Goal: Obtain resource: Download file/media

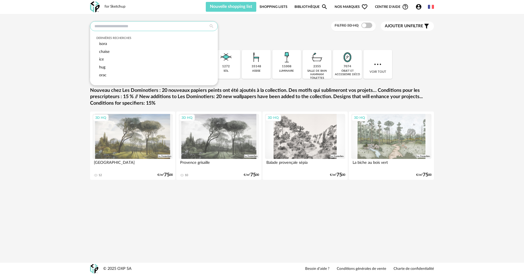
click at [155, 27] on input "text" at bounding box center [154, 26] width 128 height 10
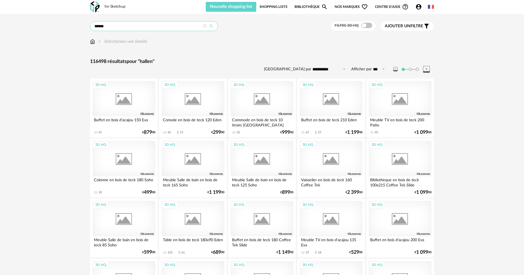
type input "******"
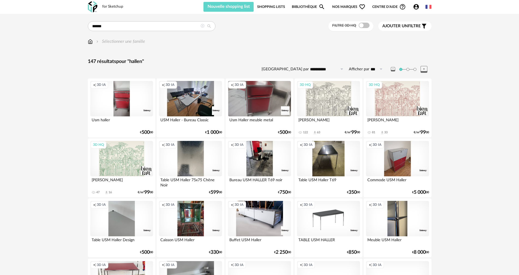
click at [402, 25] on span "Ajouter un" at bounding box center [396, 26] width 26 height 4
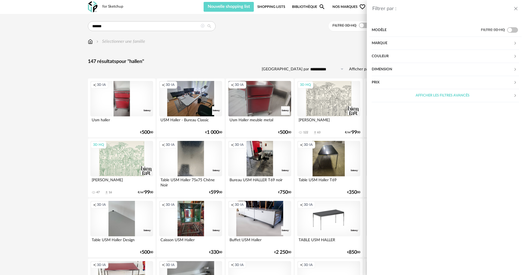
click at [391, 44] on div "Marque" at bounding box center [443, 43] width 142 height 13
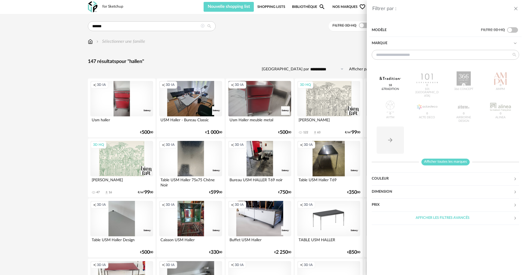
click at [435, 162] on span "Afficher toutes les marques" at bounding box center [445, 162] width 48 height 7
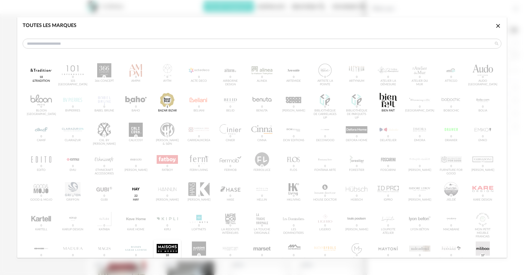
click at [162, 249] on div "dialog" at bounding box center [167, 249] width 21 height 14
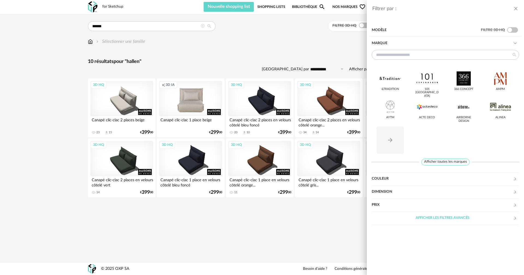
click at [273, 225] on div "Filtrer par : Modèle Filtre 3D HQ Marque &tradition 101 Copenhagen 366 Concept …" at bounding box center [262, 137] width 524 height 275
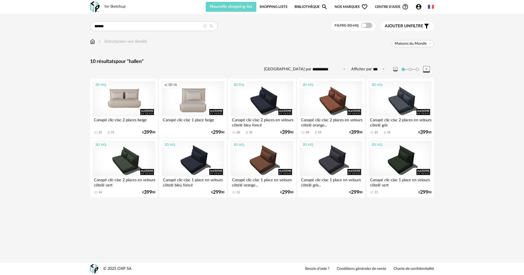
click at [134, 102] on div "3D HQ" at bounding box center [124, 98] width 63 height 35
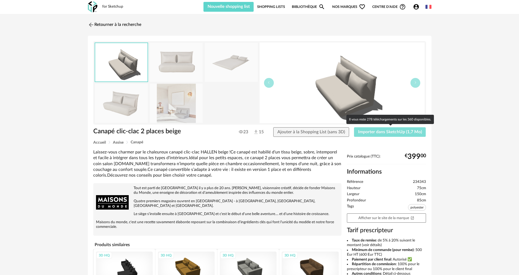
click at [395, 130] on span "Importer dans SketchUp (1,7 Mo)" at bounding box center [390, 132] width 64 height 4
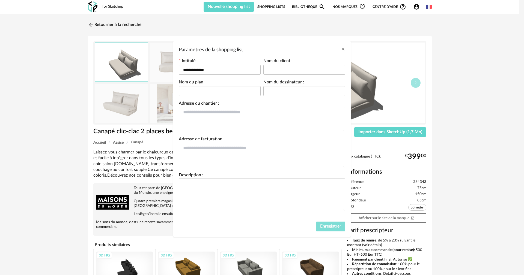
click at [334, 227] on span "Enregistrer" at bounding box center [330, 226] width 21 height 4
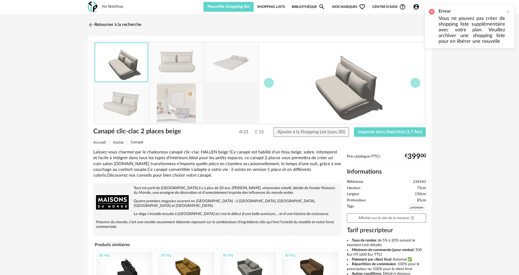
click at [486, 22] on p "Vous ne pouvez pas créer de shopping liste supplémentaire avec votre plan. Veui…" at bounding box center [472, 30] width 67 height 29
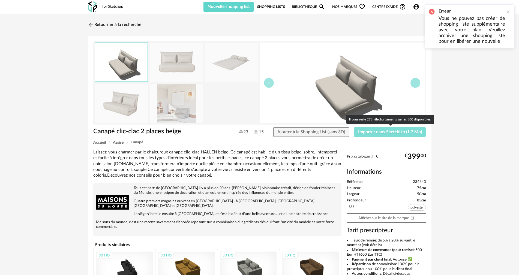
click at [373, 136] on button "Importer dans SketchUp (1,7 Mo)" at bounding box center [390, 132] width 72 height 10
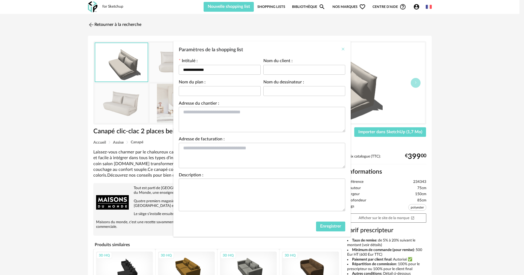
click at [341, 49] on icon "Close" at bounding box center [343, 49] width 4 height 4
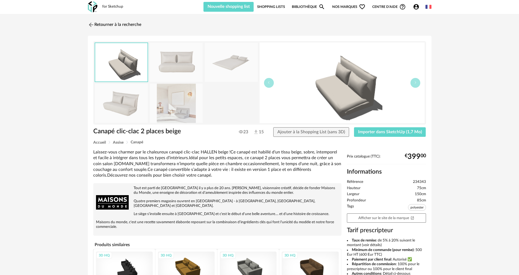
click at [276, 7] on link "Shopping Lists" at bounding box center [271, 7] width 28 height 10
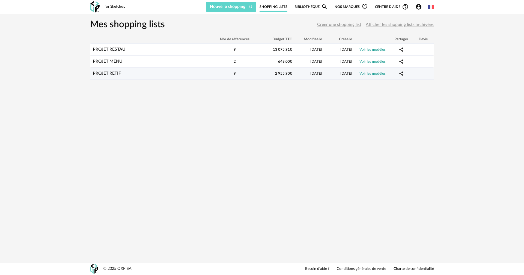
click at [253, 73] on div "9" at bounding box center [234, 73] width 49 height 5
click at [191, 73] on div "PROJET RETIF" at bounding box center [150, 73] width 120 height 5
click at [417, 76] on td at bounding box center [423, 74] width 22 height 12
click at [376, 73] on link "Voir les modèles" at bounding box center [373, 74] width 26 height 4
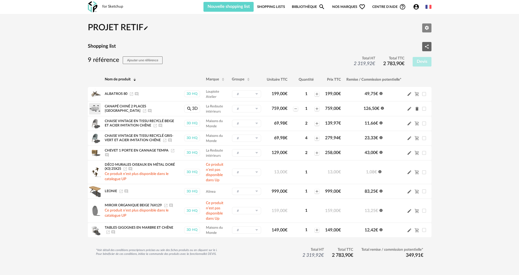
click at [429, 29] on icon "Editer les paramètres" at bounding box center [427, 28] width 4 height 4
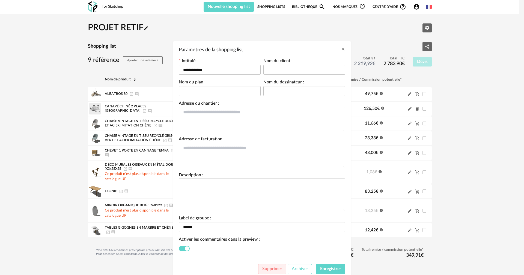
click at [295, 269] on span "Archiver" at bounding box center [300, 269] width 16 height 4
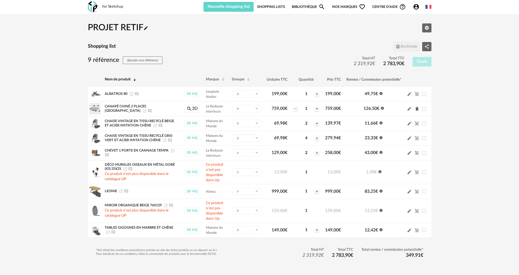
click at [281, 5] on link "Shopping Lists" at bounding box center [271, 7] width 28 height 10
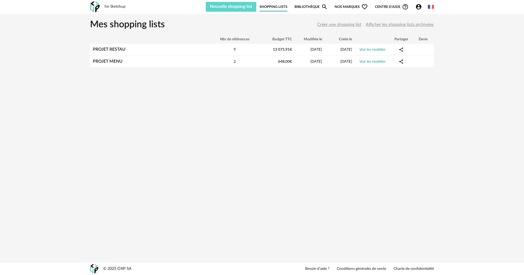
click at [385, 25] on span "Afficher les shopping lists archivées" at bounding box center [400, 24] width 68 height 4
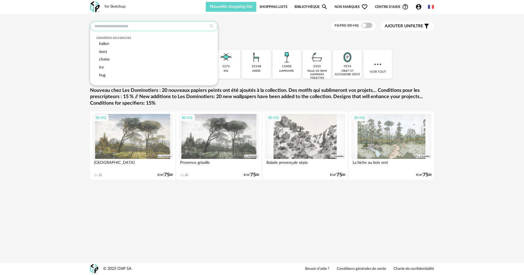
click at [186, 29] on input "text" at bounding box center [154, 26] width 128 height 10
click at [102, 43] on span "hallen" at bounding box center [104, 44] width 10 height 4
type input "******"
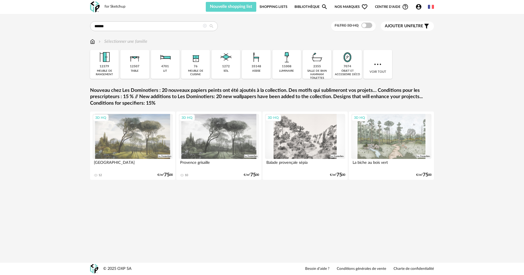
click at [401, 26] on span "Ajouter un" at bounding box center [398, 26] width 26 height 4
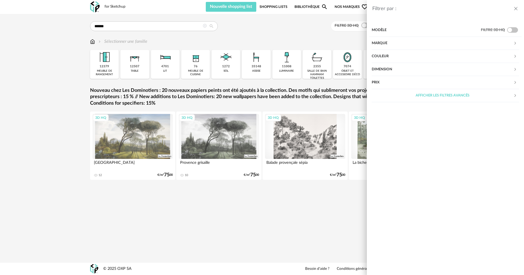
click at [386, 42] on div "Marque" at bounding box center [443, 43] width 142 height 13
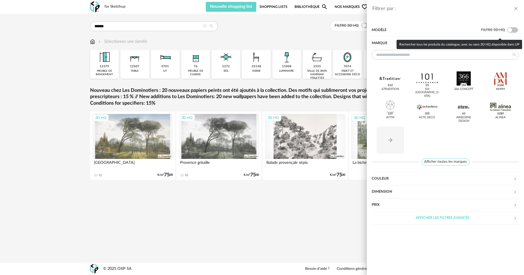
click at [517, 29] on span at bounding box center [512, 29] width 11 height 5
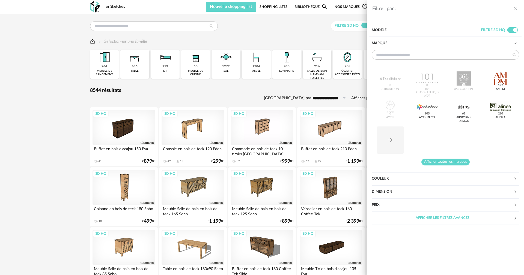
click at [437, 162] on span "Afficher toutes les marques" at bounding box center [445, 162] width 48 height 7
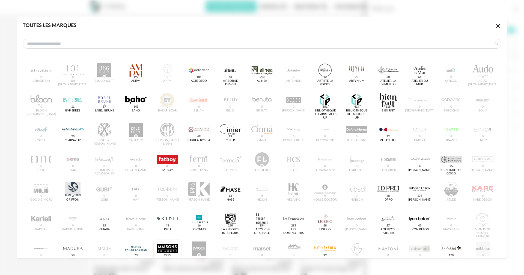
click at [161, 246] on div "dialog" at bounding box center [167, 249] width 21 height 14
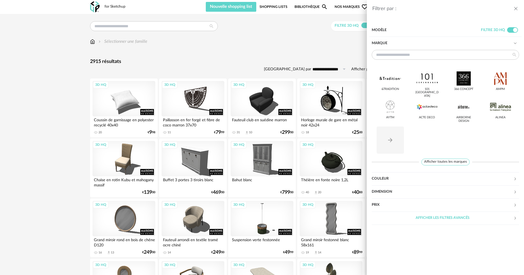
click at [156, 23] on div "Filtrer par : Modèle Filtre 3D HQ Marque &tradition 101 Copenhagen 366 Concept …" at bounding box center [262, 137] width 524 height 275
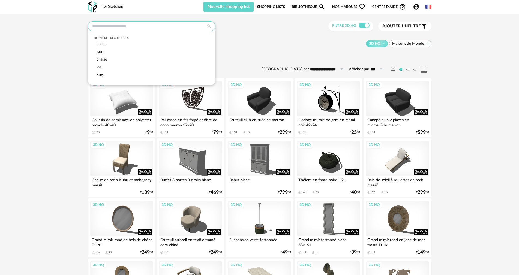
click at [158, 29] on input "text" at bounding box center [152, 26] width 128 height 10
click at [122, 42] on div "hallen" at bounding box center [151, 44] width 115 height 8
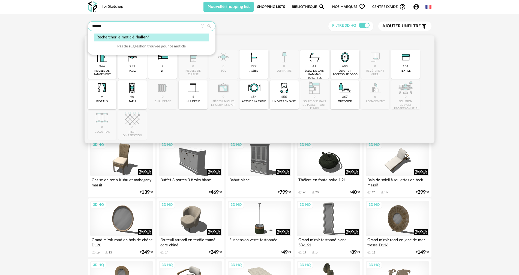
type input "******"
type input "**********"
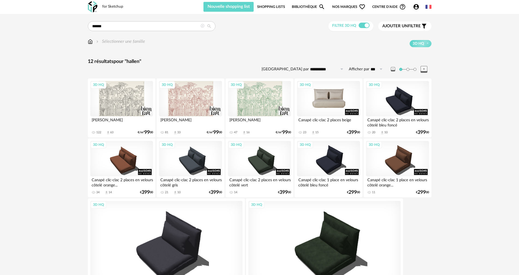
click at [323, 106] on div "3D HQ" at bounding box center [328, 98] width 63 height 35
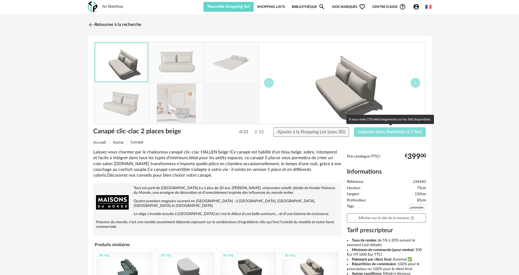
click at [358, 133] on button "Importer dans SketchUp (1,7 Mo)" at bounding box center [390, 132] width 72 height 10
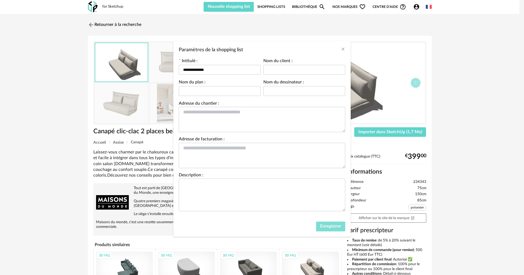
click at [332, 226] on span "Enregistrer" at bounding box center [330, 226] width 21 height 4
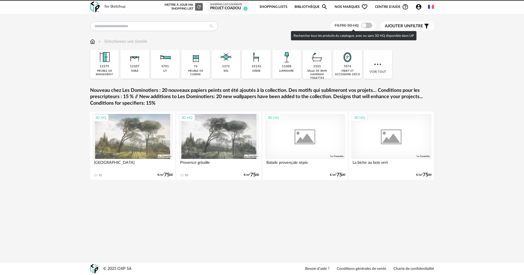
click at [367, 25] on span at bounding box center [366, 25] width 11 height 5
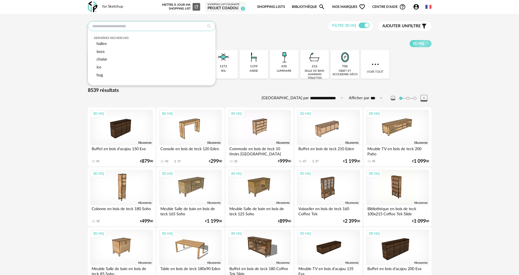
click at [165, 26] on input "text" at bounding box center [152, 26] width 128 height 10
click at [124, 58] on div "chaise" at bounding box center [151, 60] width 115 height 8
type input "******"
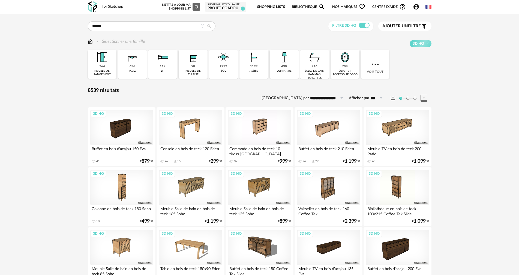
click at [403, 27] on span "Ajouter un" at bounding box center [396, 26] width 26 height 4
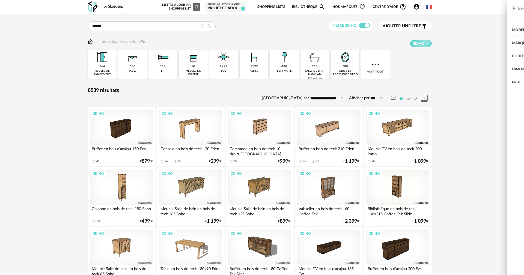
click at [376, 42] on div "Marque" at bounding box center [443, 43] width 142 height 13
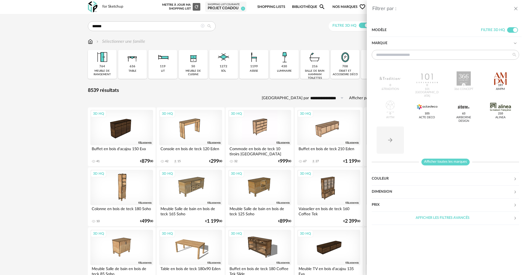
click at [439, 165] on span "Afficher toutes les marques" at bounding box center [445, 162] width 48 height 7
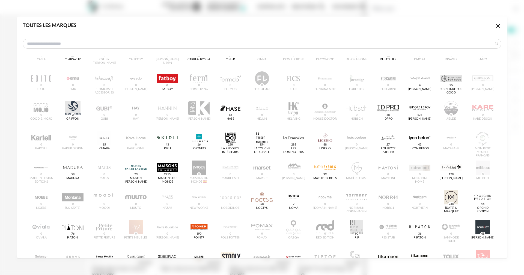
scroll to position [82, 0]
click at [166, 167] on div "dialog" at bounding box center [167, 167] width 21 height 14
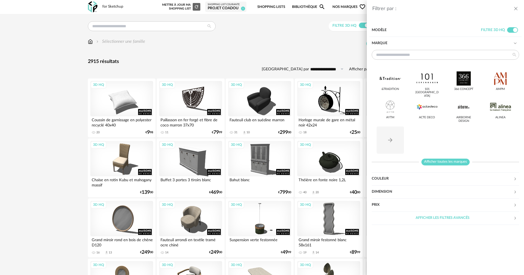
click at [447, 163] on span "Afficher toutes les marques" at bounding box center [445, 162] width 48 height 7
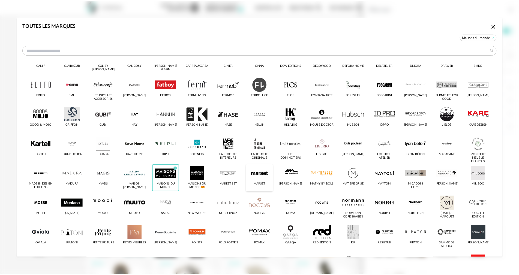
scroll to position [82, 0]
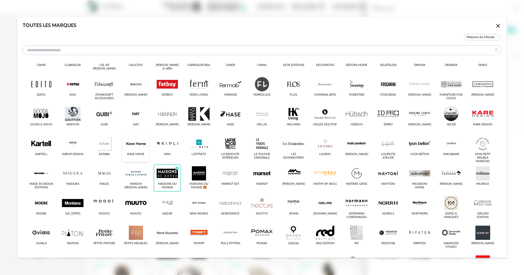
click at [133, 143] on div "dialog" at bounding box center [135, 144] width 21 height 14
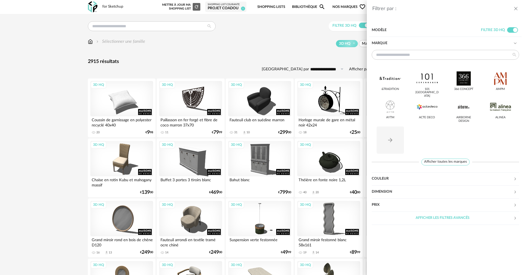
click at [296, 46] on div "Filtrer par : Modèle Filtre 3D HQ Marque &tradition 101 [GEOGRAPHIC_DATA] 366 C…" at bounding box center [262, 137] width 524 height 275
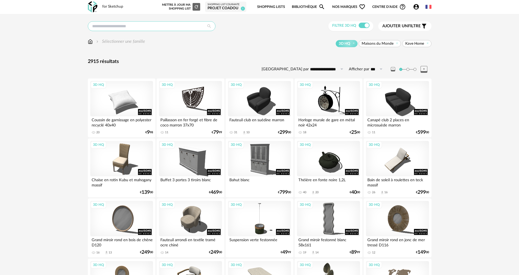
click at [108, 27] on input "text" at bounding box center [152, 26] width 128 height 10
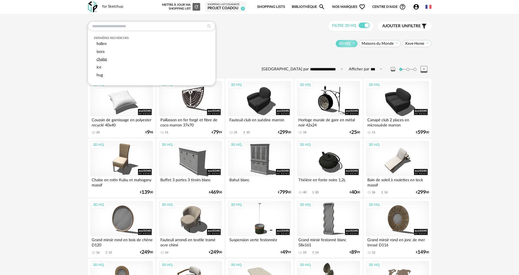
click at [109, 58] on div "chaise" at bounding box center [151, 60] width 115 height 8
type input "******"
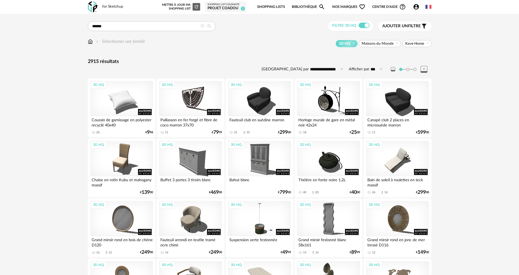
click at [209, 26] on icon at bounding box center [209, 26] width 10 height 5
type input "**********"
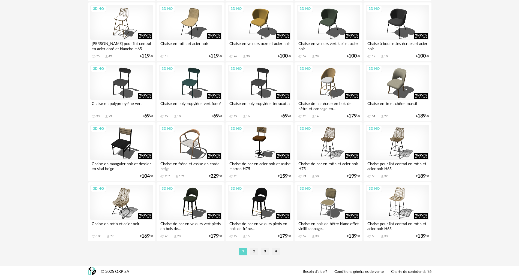
scroll to position [1040, 0]
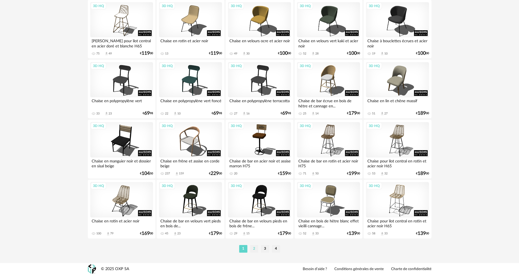
click at [256, 246] on li "2" at bounding box center [254, 249] width 8 height 8
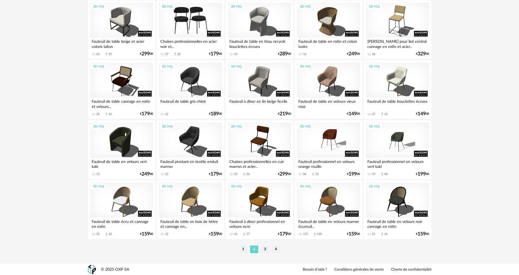
scroll to position [1040, 0]
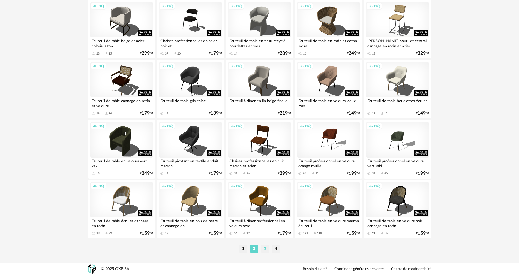
click at [266, 249] on li "3" at bounding box center [265, 249] width 8 height 8
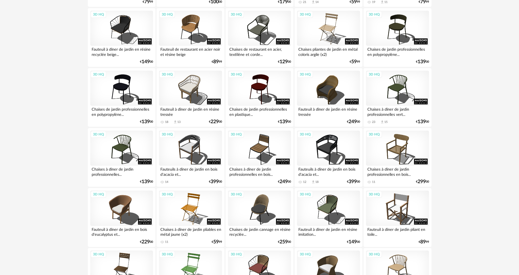
scroll to position [1040, 0]
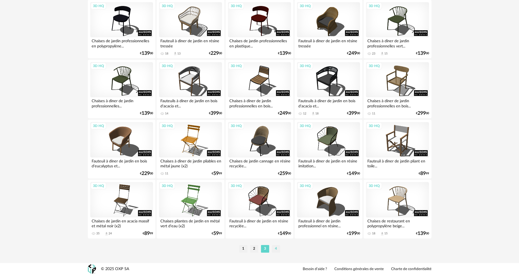
click at [278, 251] on li "4" at bounding box center [276, 249] width 8 height 8
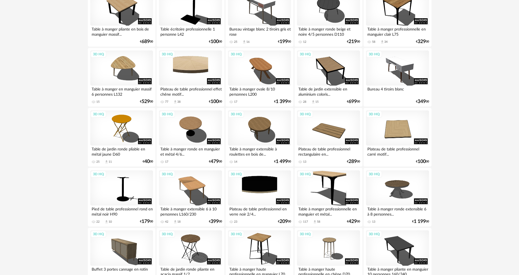
scroll to position [980, 0]
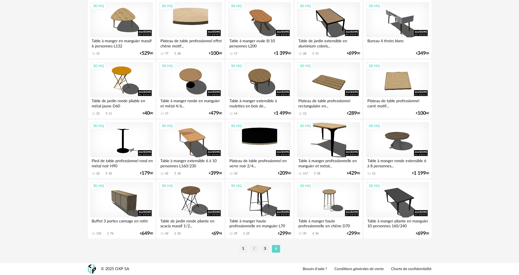
click at [256, 249] on li "2" at bounding box center [254, 249] width 8 height 8
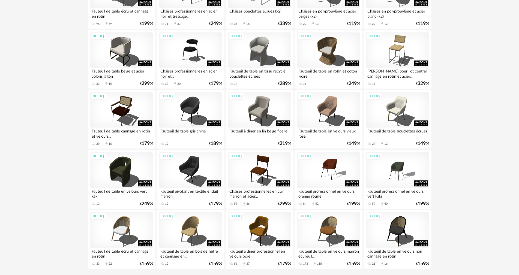
scroll to position [1040, 0]
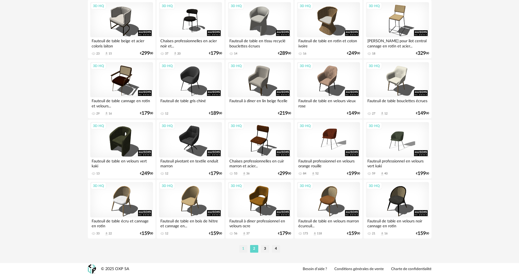
click at [242, 248] on li "1" at bounding box center [243, 249] width 8 height 8
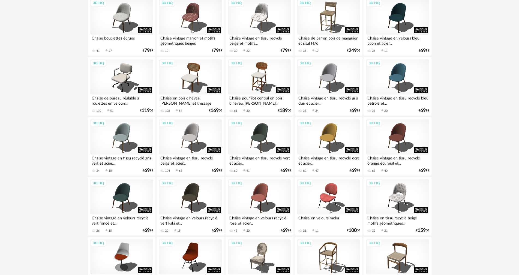
scroll to position [273, 0]
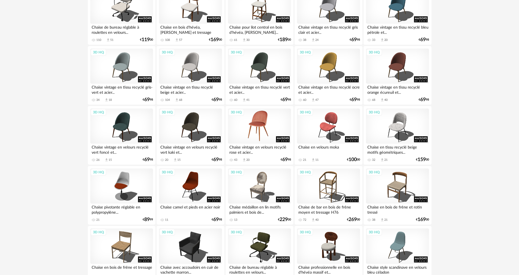
click at [266, 132] on div "3D HQ" at bounding box center [259, 126] width 63 height 35
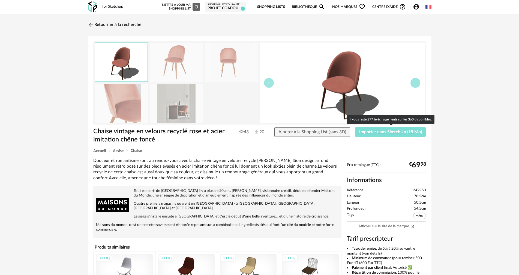
click at [360, 132] on span "Importer dans SketchUp (15 Mo)" at bounding box center [391, 132] width 63 height 4
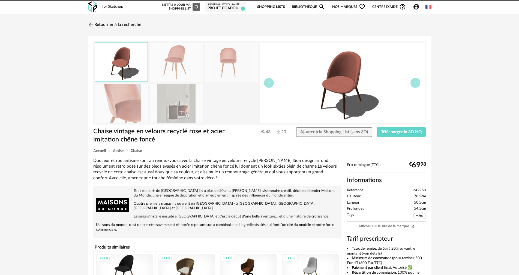
click at [90, 23] on img at bounding box center [91, 25] width 7 height 7
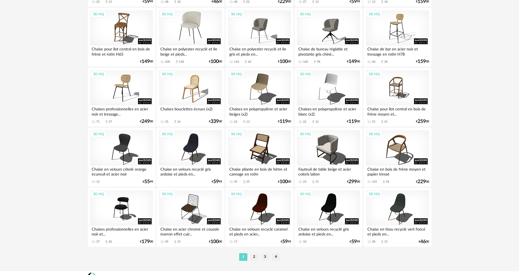
scroll to position [1040, 0]
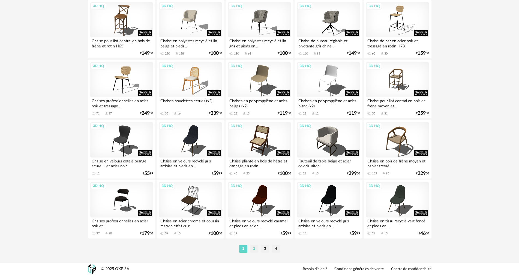
click at [253, 247] on li "2" at bounding box center [254, 249] width 8 height 8
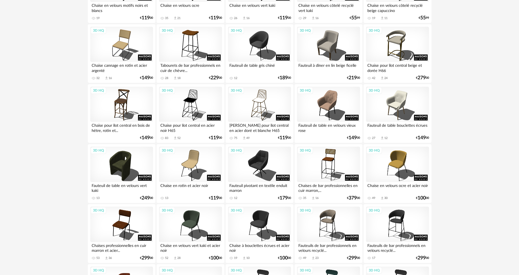
scroll to position [491, 0]
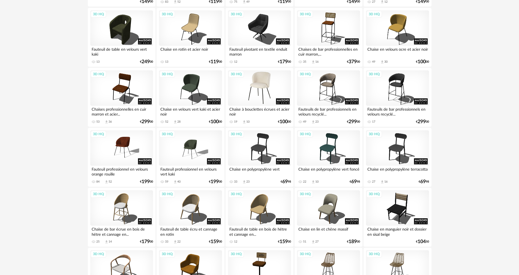
click at [258, 90] on div "3D HQ" at bounding box center [259, 87] width 63 height 35
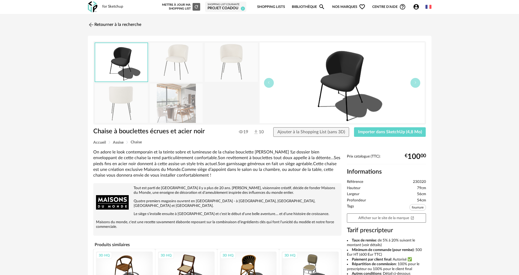
click at [120, 100] on img at bounding box center [121, 103] width 53 height 39
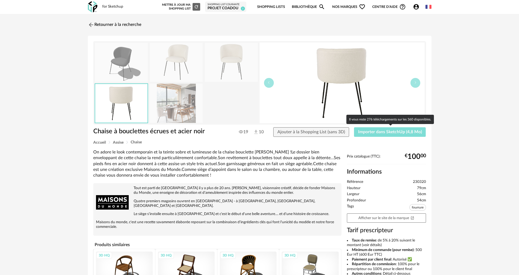
click at [368, 132] on span "Importer dans SketchUp (4,8 Mo)" at bounding box center [390, 132] width 64 height 4
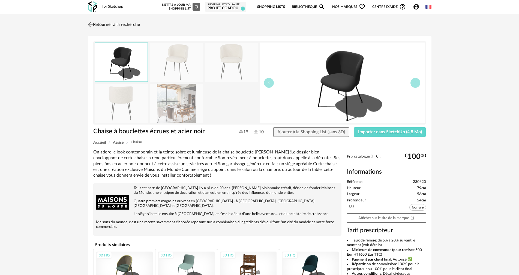
click at [108, 25] on link "Retourner à la recherche" at bounding box center [114, 25] width 54 height 12
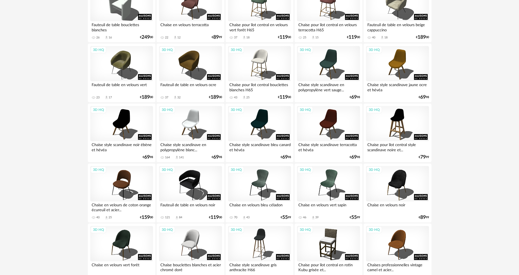
scroll to position [1040, 0]
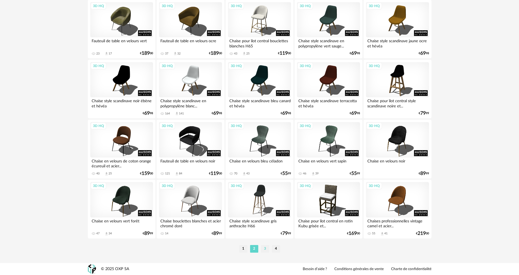
click at [265, 251] on li "3" at bounding box center [265, 249] width 8 height 8
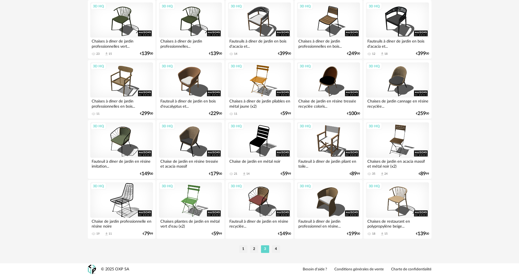
scroll to position [1040, 0]
click at [275, 246] on li "4" at bounding box center [276, 249] width 8 height 8
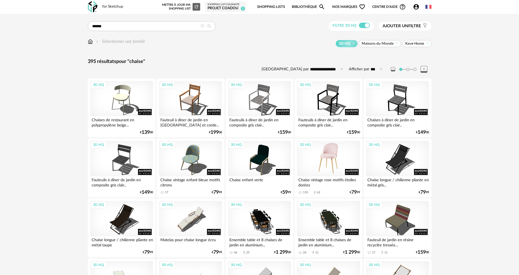
click at [327, 161] on div "3D HQ" at bounding box center [328, 158] width 63 height 35
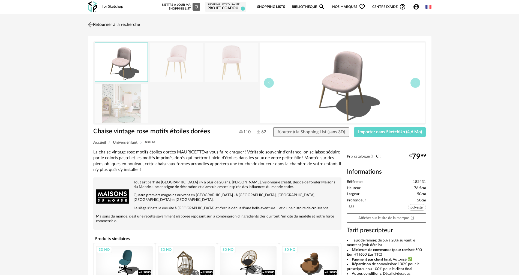
click at [110, 20] on link "Retourner à la recherche" at bounding box center [114, 25] width 54 height 12
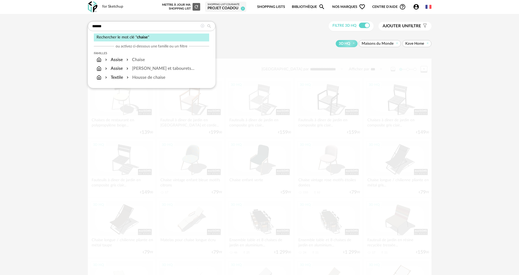
click at [110, 23] on input "******" at bounding box center [152, 26] width 128 height 10
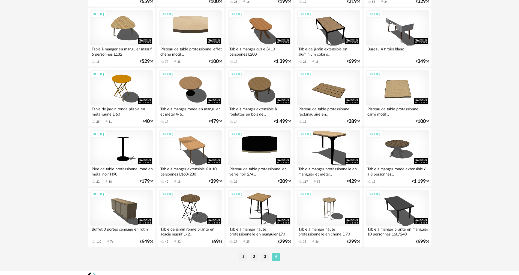
scroll to position [980, 0]
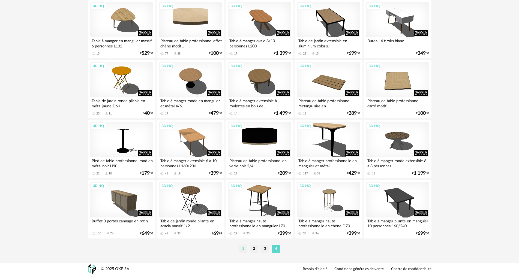
click at [241, 249] on li "1" at bounding box center [243, 249] width 8 height 8
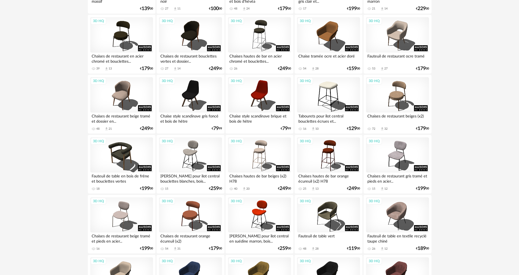
scroll to position [128, 0]
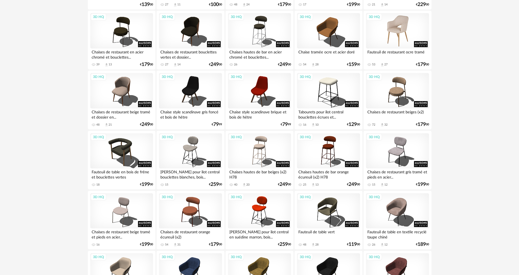
click at [397, 34] on div "3D HQ" at bounding box center [397, 30] width 63 height 35
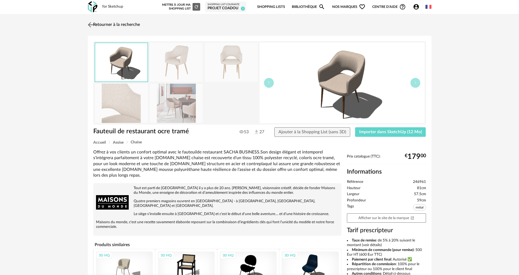
click at [97, 25] on link "Retourner à la recherche" at bounding box center [114, 25] width 54 height 12
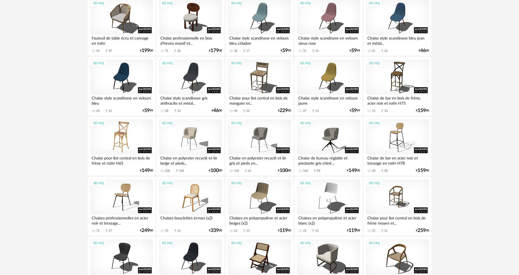
scroll to position [947, 0]
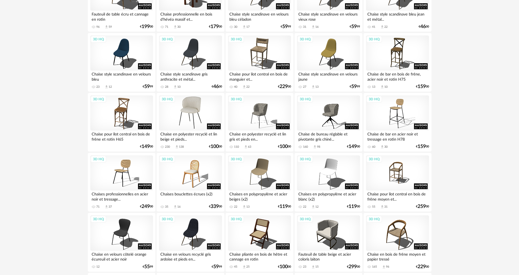
click at [194, 122] on div "3D HQ" at bounding box center [190, 113] width 63 height 35
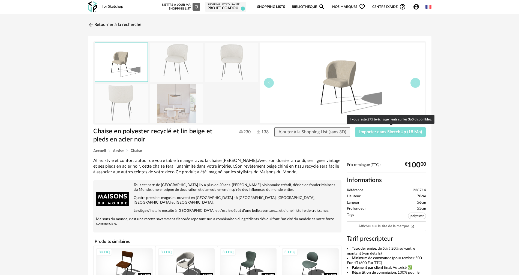
click at [383, 131] on span "Importer dans SketchUp (18 Mo)" at bounding box center [391, 132] width 63 height 4
